Goal: Transaction & Acquisition: Purchase product/service

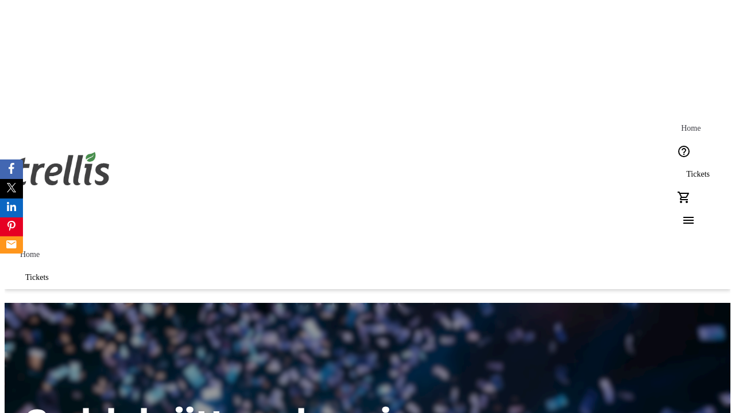
click at [686, 170] on span "Tickets" at bounding box center [698, 174] width 24 height 9
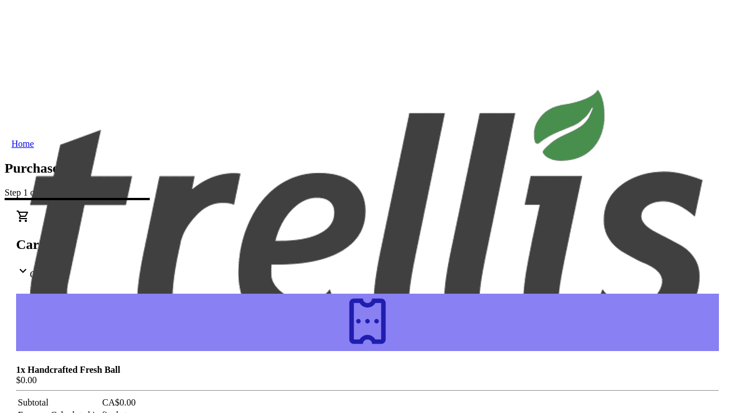
type input "[PERSON_NAME][EMAIL_ADDRESS][DOMAIN_NAME]"
type input "[PERSON_NAME]"
